Goal: Task Accomplishment & Management: Complete application form

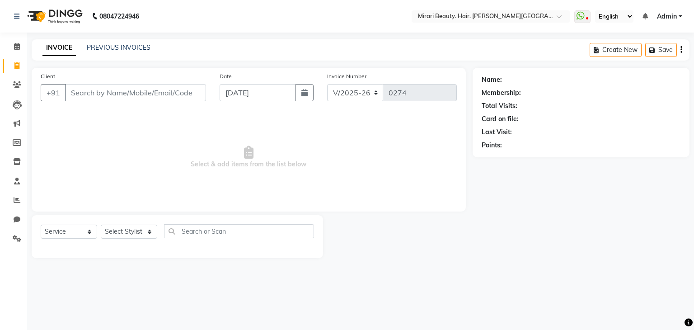
select select "7495"
select select "service"
click at [20, 46] on span at bounding box center [17, 47] width 16 height 10
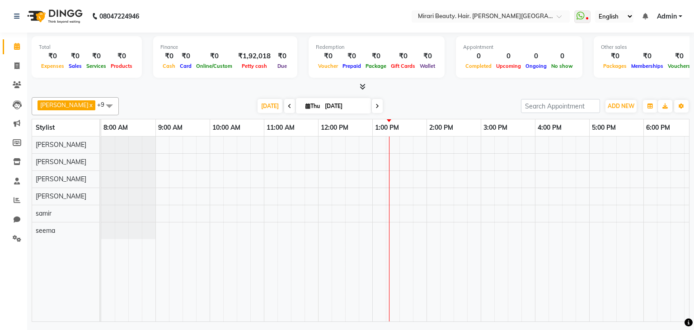
click at [288, 107] on icon at bounding box center [290, 106] width 4 height 5
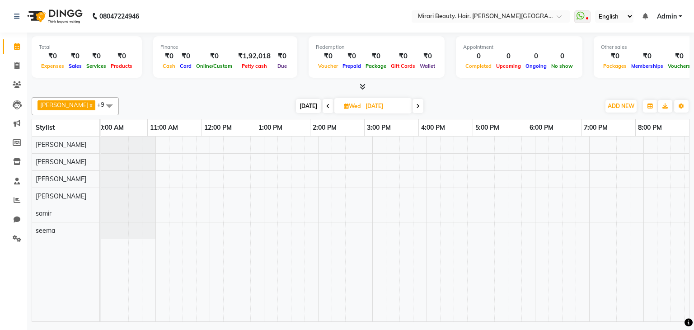
scroll to position [0, 117]
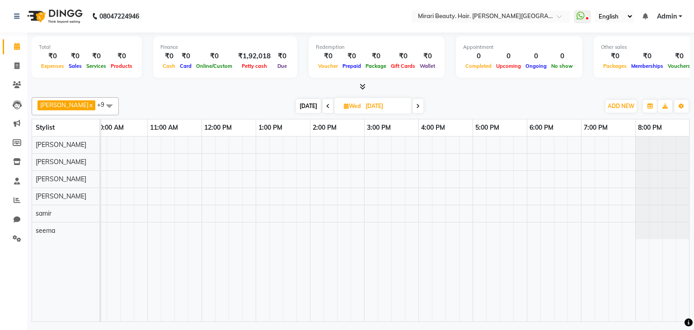
click at [323, 105] on span at bounding box center [328, 106] width 11 height 14
click at [324, 105] on span at bounding box center [329, 106] width 11 height 14
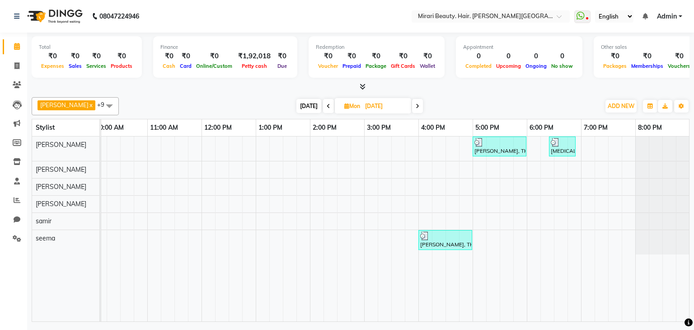
click at [416, 107] on icon at bounding box center [418, 106] width 4 height 5
type input "[DATE]"
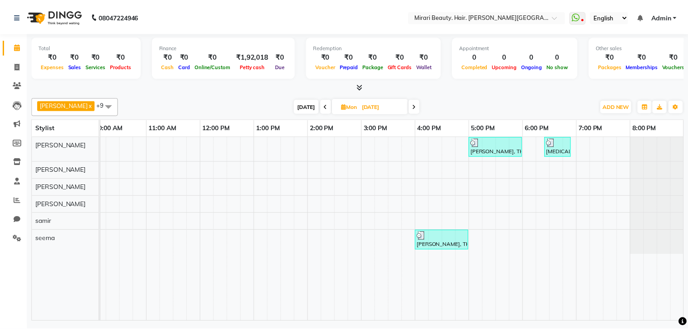
scroll to position [0, 0]
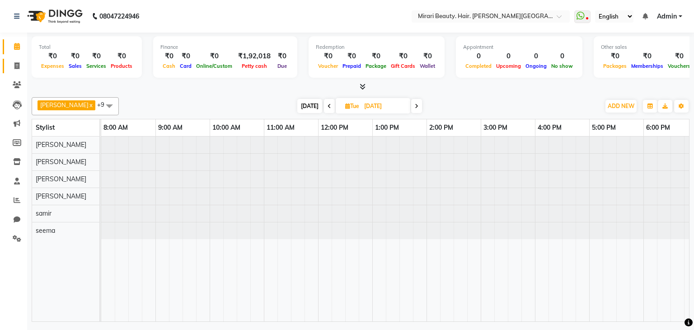
click at [9, 65] on span at bounding box center [17, 66] width 16 height 10
select select "7495"
select select "service"
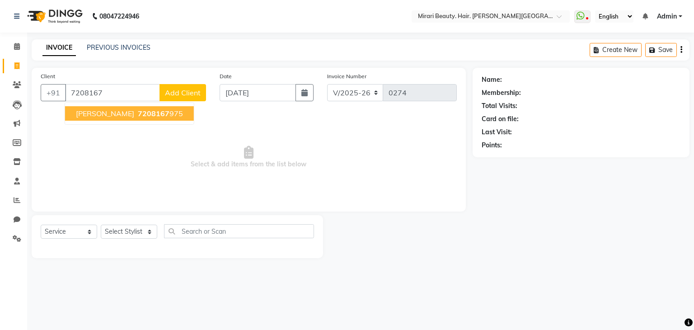
click at [103, 113] on span "[PERSON_NAME]" at bounding box center [105, 113] width 58 height 9
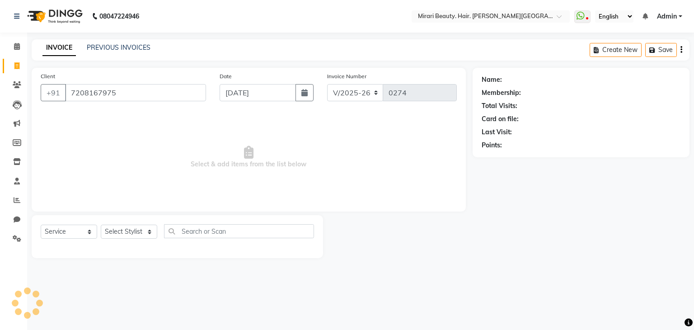
type input "7208167975"
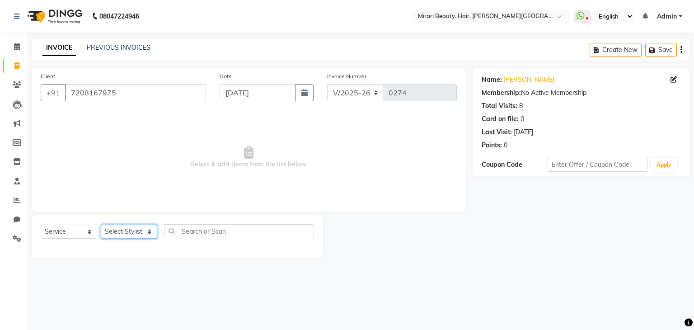
click at [133, 234] on select "Select Stylist General [PERSON_NAME] Prakash [PERSON_NAME] [PERSON_NAME] [PERSO…" at bounding box center [129, 232] width 57 height 14
select select "86244"
click at [101, 225] on select "Select Stylist General [PERSON_NAME] Prakash [PERSON_NAME] [PERSON_NAME] [PERSO…" at bounding box center [129, 232] width 57 height 14
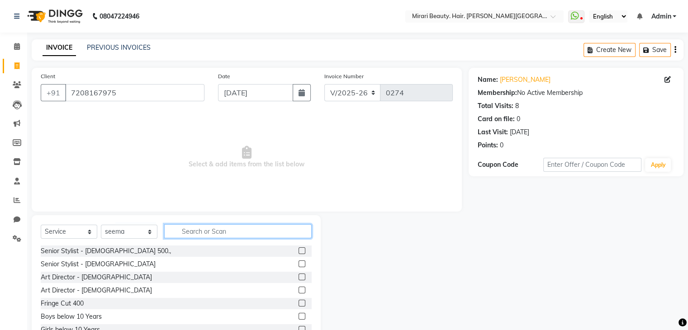
click at [225, 232] on input "text" at bounding box center [237, 231] width 147 height 14
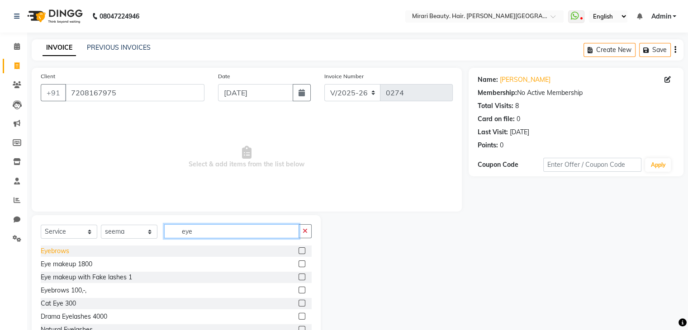
type input "eye"
click at [59, 253] on div "Eyebrows" at bounding box center [55, 250] width 28 height 9
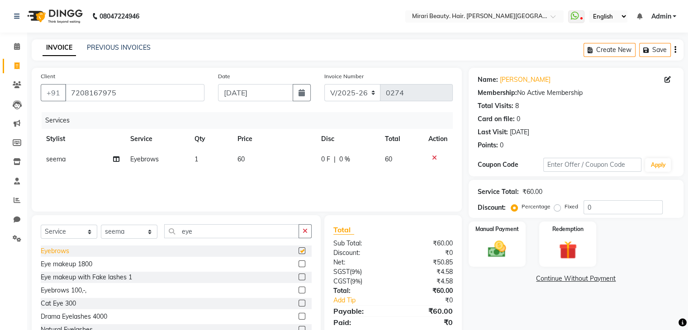
checkbox input "false"
click at [494, 239] on img at bounding box center [496, 250] width 30 height 22
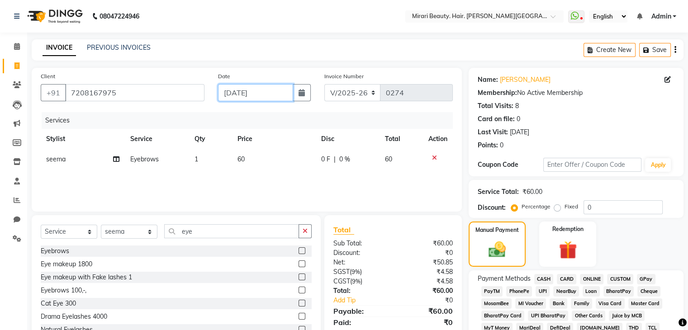
click at [237, 87] on input "[DATE]" at bounding box center [255, 92] width 75 height 17
select select "9"
select select "2025"
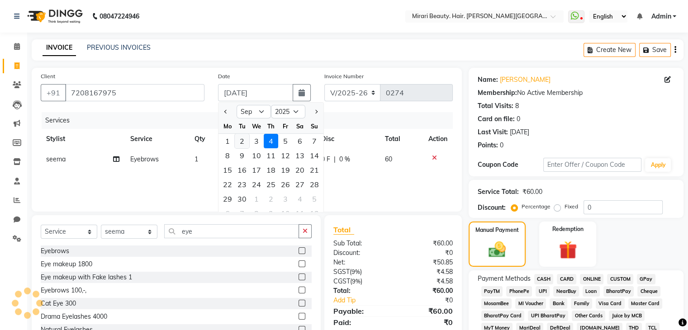
click at [240, 141] on div "2" at bounding box center [242, 141] width 14 height 14
type input "[DATE]"
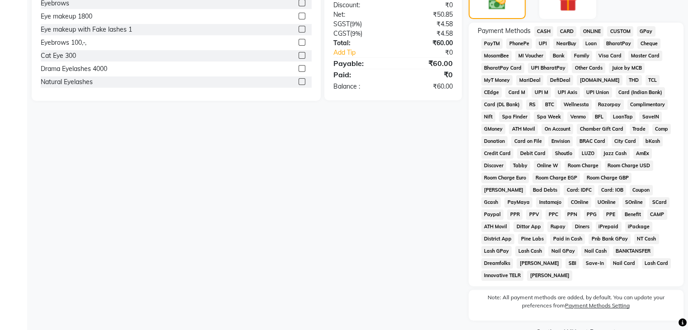
scroll to position [265, 0]
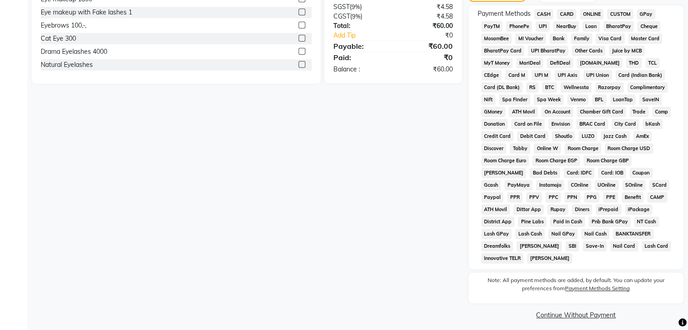
click at [654, 13] on span "GPay" at bounding box center [645, 14] width 19 height 10
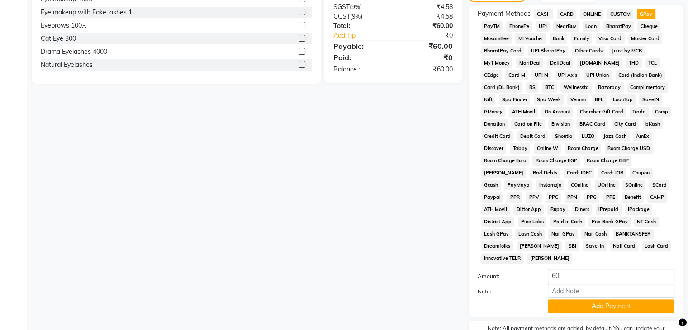
click at [601, 311] on div "Payment Methods CASH CARD ONLINE CUSTOM GPay PayTM PhonePe UPI NearBuy Loan Bha…" at bounding box center [575, 160] width 215 height 311
click at [599, 306] on button "Add Payment" at bounding box center [610, 306] width 127 height 14
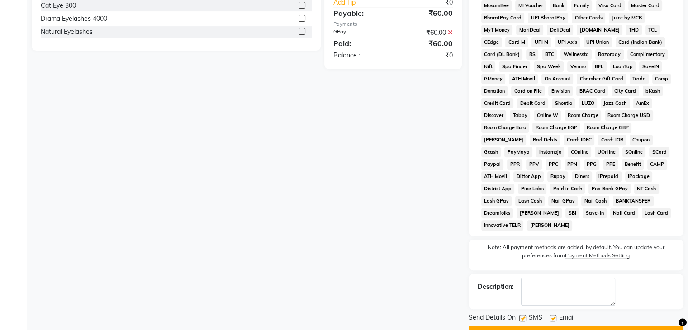
scroll to position [316, 0]
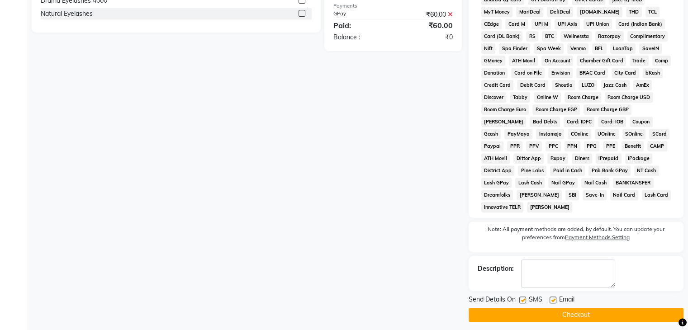
click at [592, 308] on button "Checkout" at bounding box center [575, 315] width 215 height 14
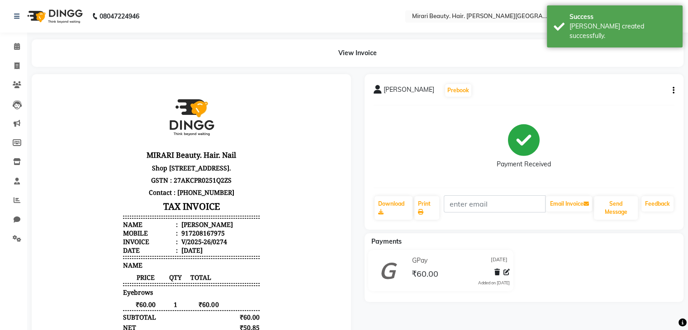
click at [15, 58] on li "Invoice" at bounding box center [13, 66] width 27 height 19
click at [16, 63] on icon at bounding box center [16, 65] width 5 height 7
select select "service"
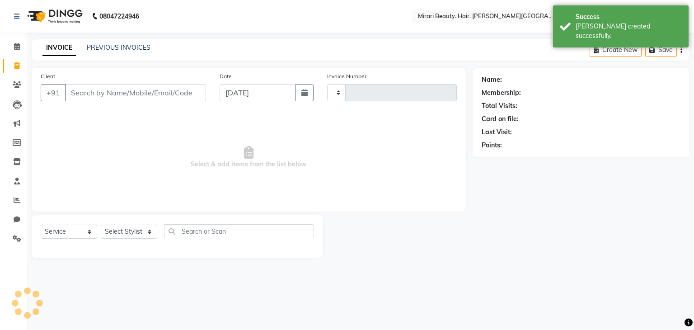
type input "0275"
select select "7495"
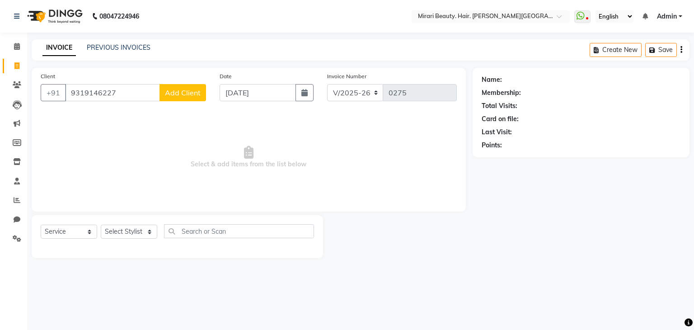
type input "9319146227"
click at [169, 89] on span "Add Client" at bounding box center [183, 92] width 36 height 9
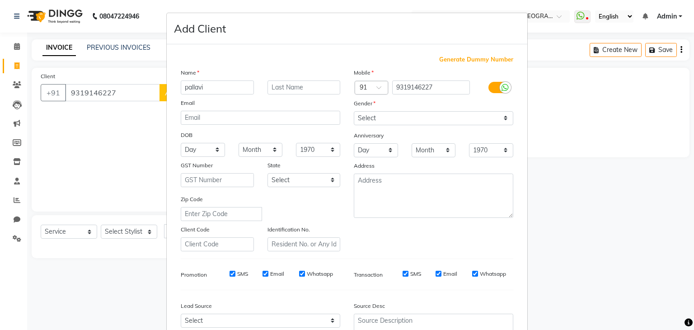
type input "pallavi"
click at [358, 127] on div "Mobile Country Code × 91 9319146227 Gender Select [DEMOGRAPHIC_DATA] [DEMOGRAPH…" at bounding box center [433, 160] width 173 height 184
click at [359, 122] on select "Select [DEMOGRAPHIC_DATA] [DEMOGRAPHIC_DATA] Other Prefer Not To Say" at bounding box center [434, 118] width 160 height 14
select select "[DEMOGRAPHIC_DATA]"
click at [354, 112] on select "Select [DEMOGRAPHIC_DATA] [DEMOGRAPHIC_DATA] Other Prefer Not To Say" at bounding box center [434, 118] width 160 height 14
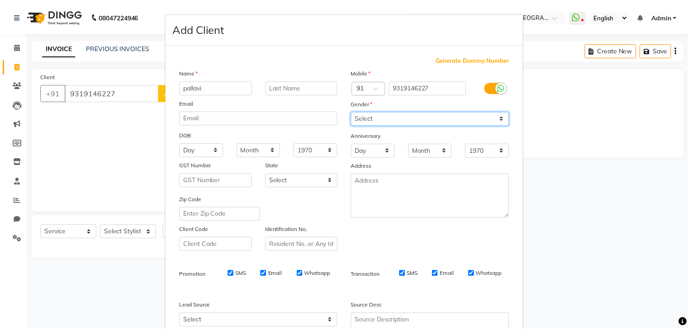
scroll to position [92, 0]
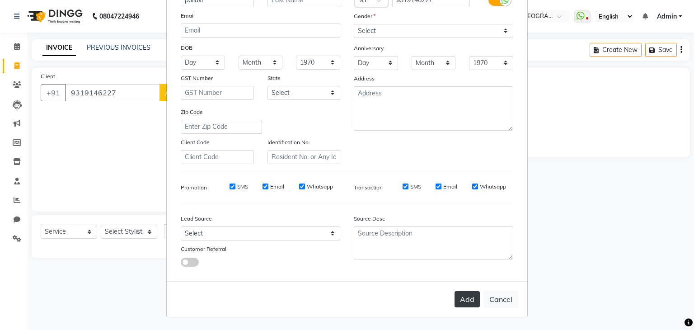
click at [460, 291] on button "Add" at bounding box center [467, 299] width 25 height 16
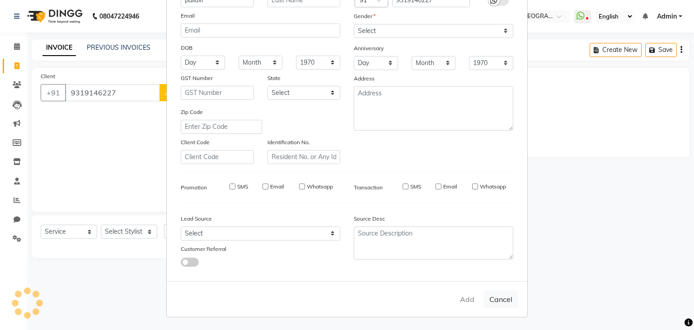
select select
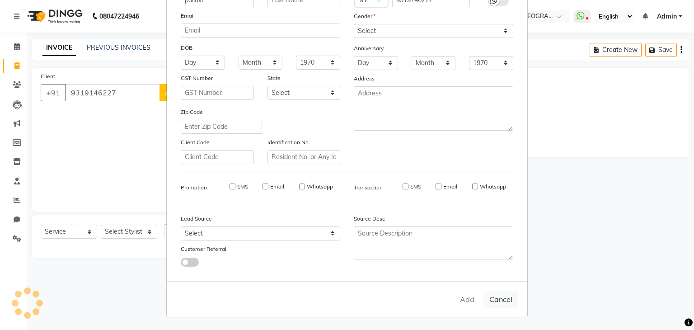
select select
checkbox input "false"
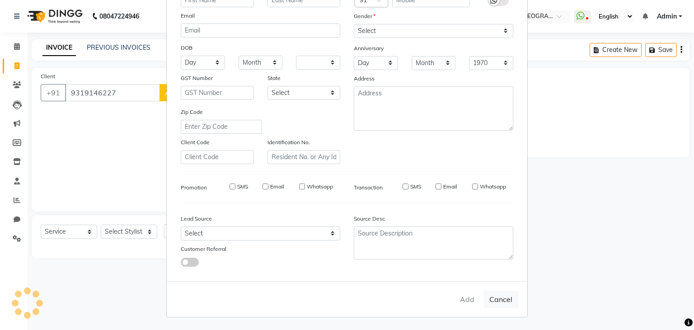
checkbox input "false"
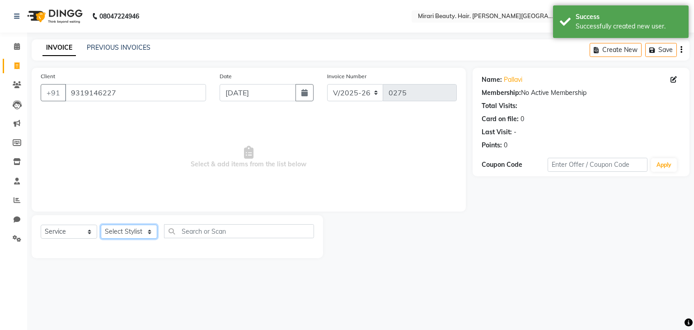
click at [140, 232] on select "Select Stylist General [PERSON_NAME] Prakash [PERSON_NAME] [PERSON_NAME] [PERSO…" at bounding box center [129, 232] width 57 height 14
select select "86244"
click at [101, 225] on select "Select Stylist General [PERSON_NAME] Prakash [PERSON_NAME] [PERSON_NAME] [PERSO…" at bounding box center [129, 232] width 57 height 14
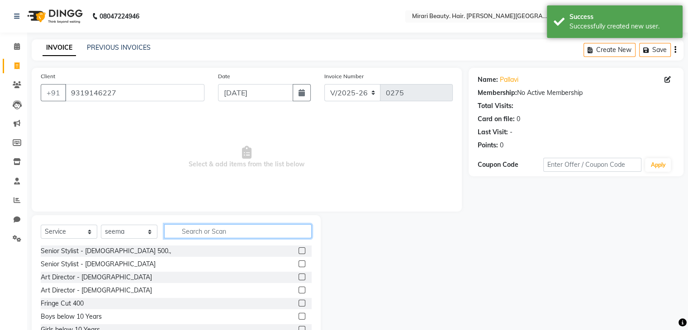
click at [192, 235] on input "text" at bounding box center [237, 231] width 147 height 14
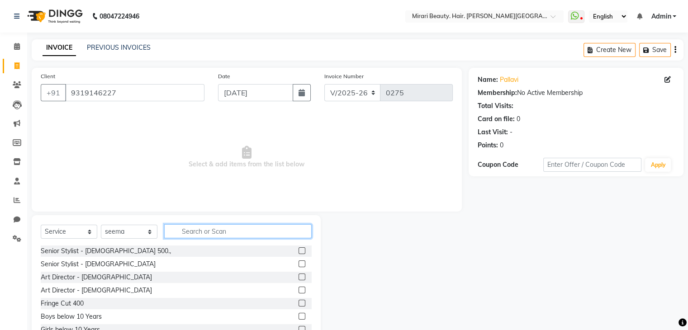
scroll to position [33, 0]
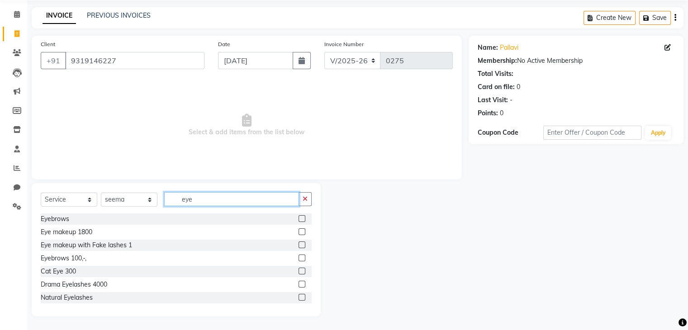
type input "eye"
click at [70, 218] on div "Eyebrows" at bounding box center [176, 218] width 271 height 11
click at [67, 218] on div "Eyebrows" at bounding box center [55, 218] width 28 height 9
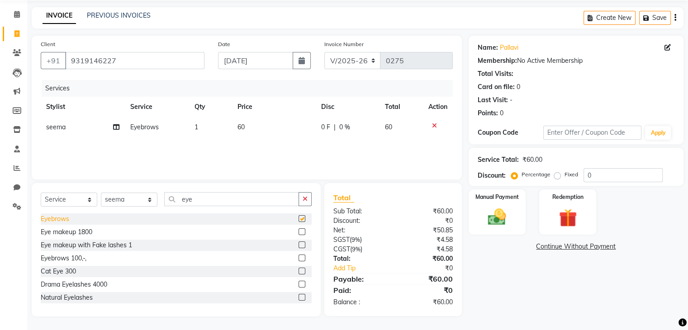
checkbox input "false"
click at [241, 129] on span "60" at bounding box center [240, 127] width 7 height 8
select select "86244"
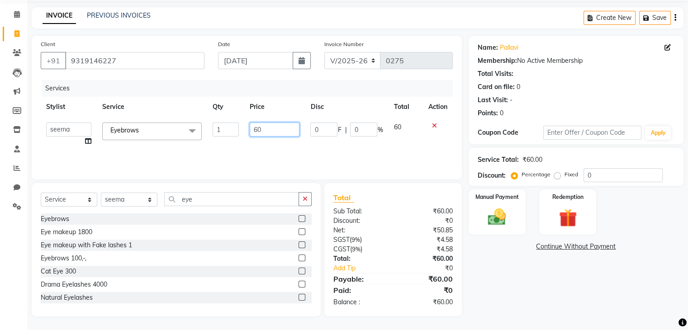
click at [269, 127] on input "60" at bounding box center [275, 129] width 50 height 14
type input "6"
type input "51"
click at [273, 141] on div "Services Stylist Service Qty Price Disc Total Action General [PERSON_NAME] [PER…" at bounding box center [247, 125] width 412 height 90
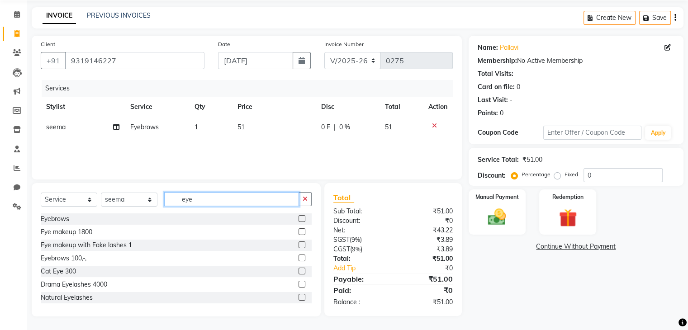
click at [227, 198] on input "eye" at bounding box center [231, 199] width 135 height 14
type input "e"
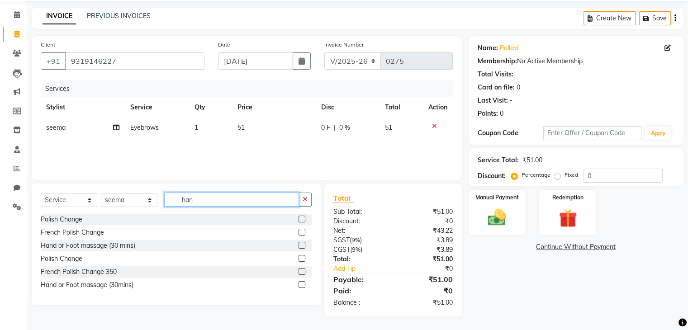
scroll to position [32, 0]
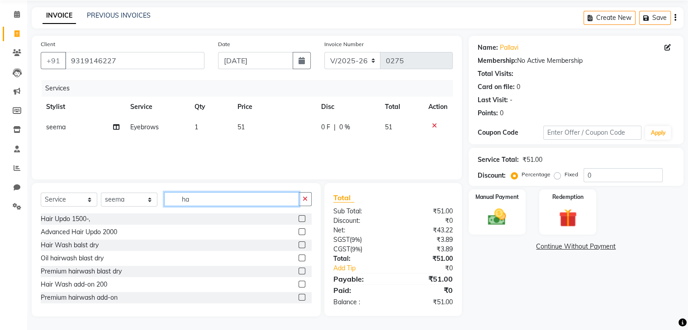
type input "h"
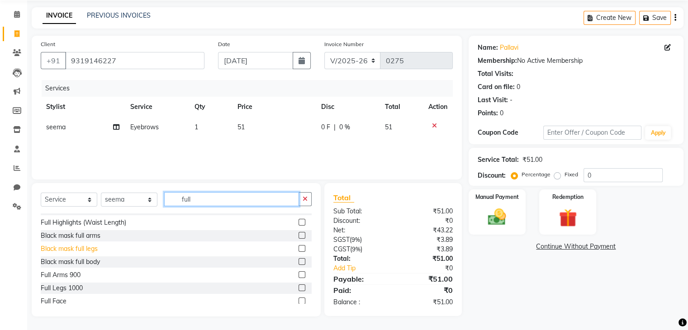
scroll to position [36, 0]
type input "full"
click at [49, 302] on div "Full Face" at bounding box center [54, 300] width 26 height 9
checkbox input "false"
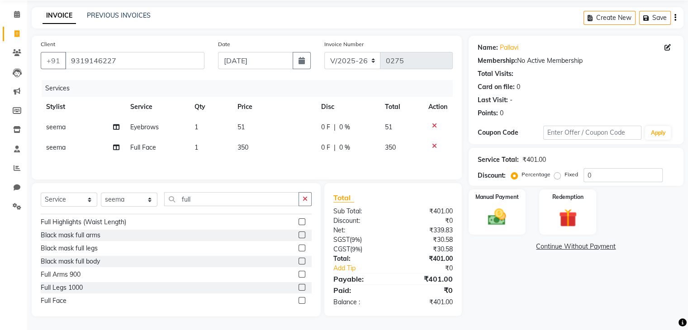
click at [250, 146] on td "350" at bounding box center [274, 147] width 84 height 20
select select "86244"
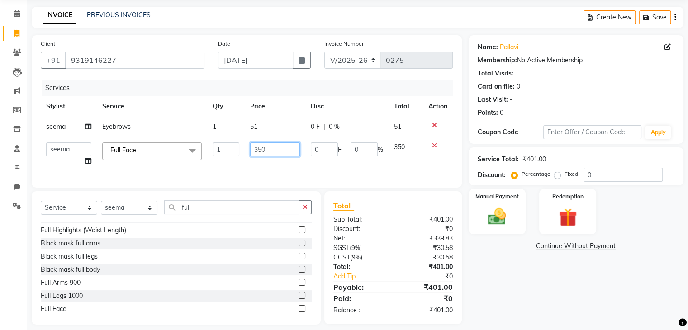
click at [274, 146] on input "350" at bounding box center [275, 149] width 50 height 14
type input "3"
type input "600"
click at [275, 175] on div "Client [PHONE_NUMBER] Date [DATE] Invoice Number V/2025 V/[PHONE_NUMBER] Servic…" at bounding box center [247, 111] width 430 height 152
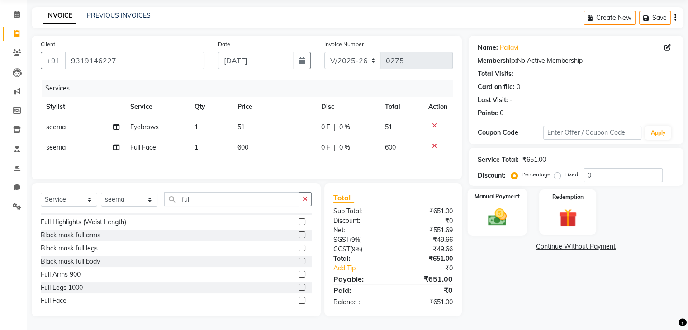
click at [489, 225] on img at bounding box center [496, 218] width 30 height 22
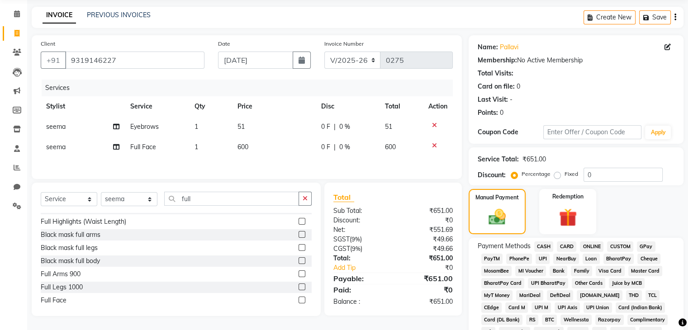
click at [642, 245] on span "GPay" at bounding box center [645, 246] width 19 height 10
click at [269, 62] on input "[DATE]" at bounding box center [255, 60] width 75 height 17
select select "9"
select select "2025"
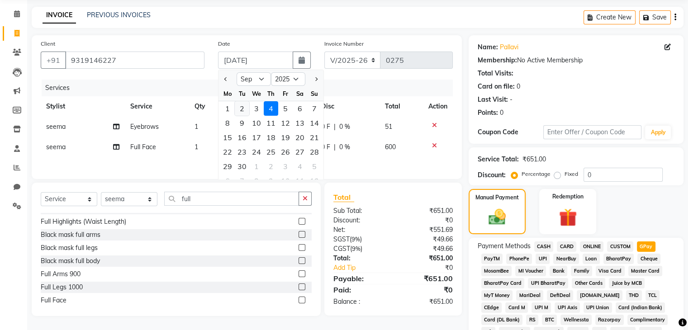
click at [243, 108] on div "2" at bounding box center [242, 108] width 14 height 14
type input "[DATE]"
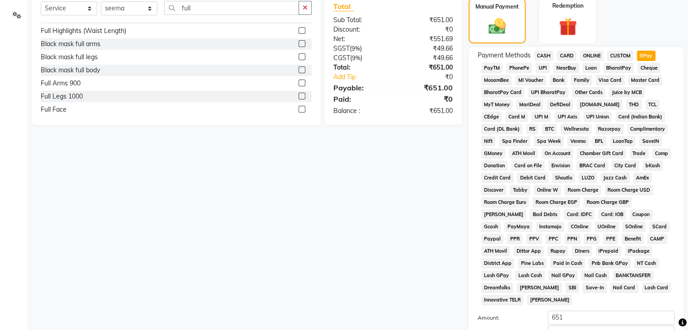
scroll to position [304, 0]
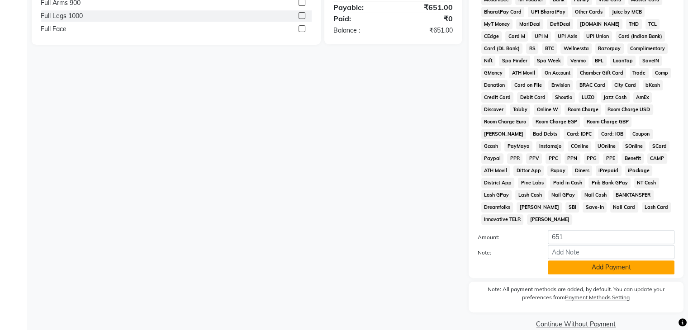
click at [566, 260] on button "Add Payment" at bounding box center [610, 267] width 127 height 14
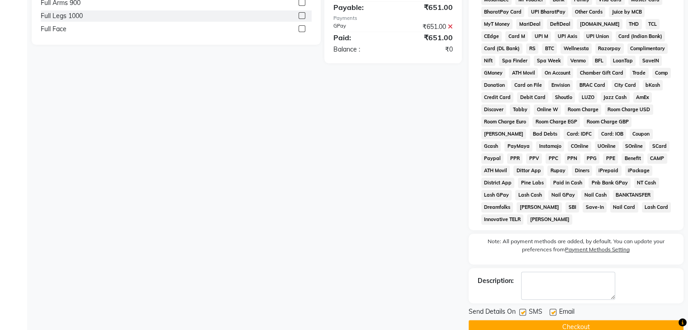
click at [526, 320] on button "Checkout" at bounding box center [575, 327] width 215 height 14
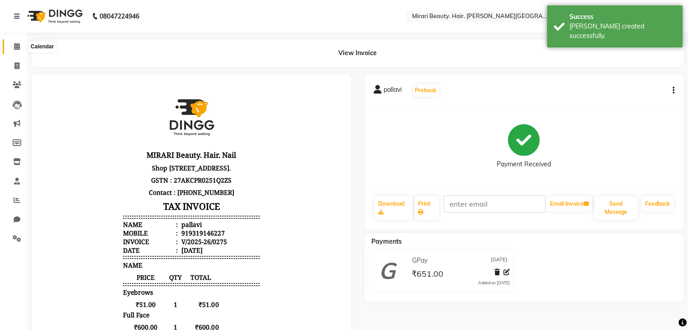
click at [21, 47] on span at bounding box center [17, 47] width 16 height 10
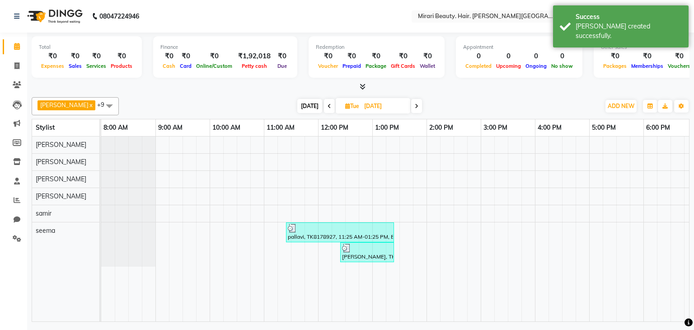
click at [298, 105] on span "[DATE]" at bounding box center [309, 106] width 25 height 14
type input "[DATE]"
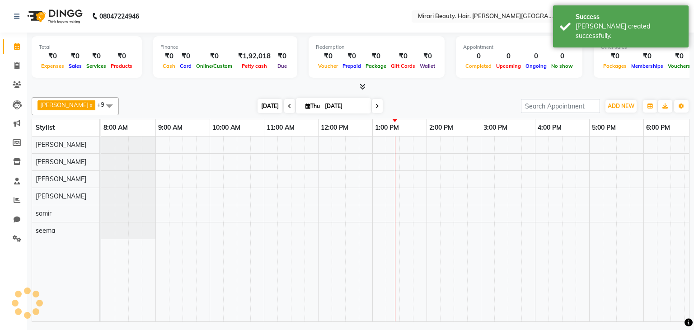
scroll to position [0, 117]
